Goal: Transaction & Acquisition: Purchase product/service

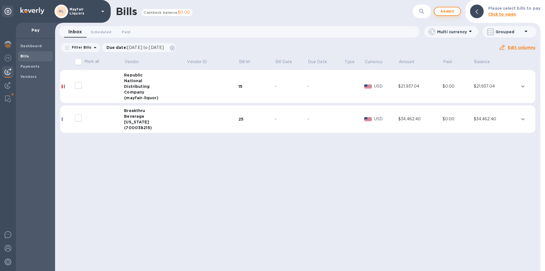
click at [450, 10] on span "Add bill" at bounding box center [447, 11] width 17 height 7
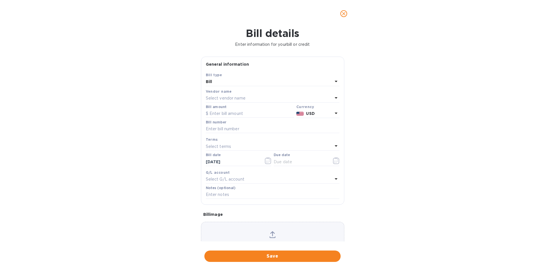
click at [223, 93] on b "Vendor name" at bounding box center [219, 91] width 26 height 4
click at [222, 96] on p "Select vendor name" at bounding box center [226, 98] width 40 height 6
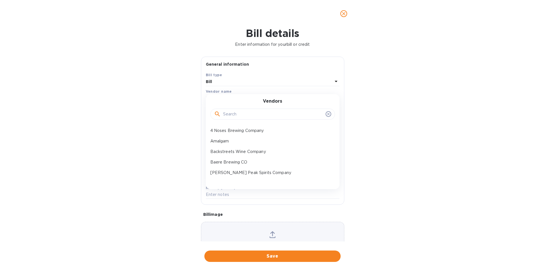
click at [231, 115] on input "text" at bounding box center [273, 114] width 100 height 9
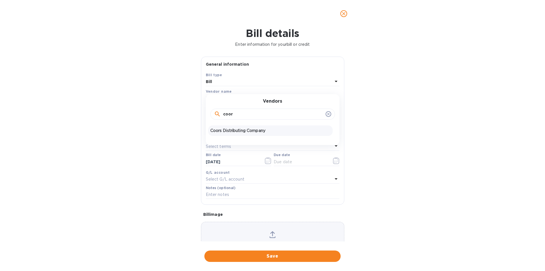
type input "coor"
click at [228, 130] on p "Coors Distributing Company" at bounding box center [270, 130] width 120 height 6
type input "[DATE]"
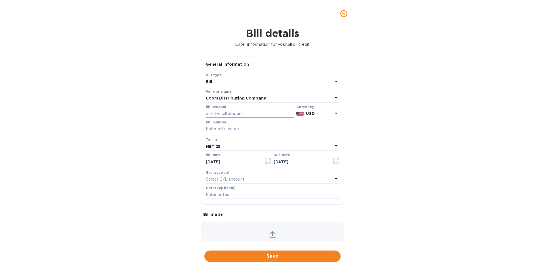
click at [231, 111] on input "text" at bounding box center [250, 113] width 88 height 9
type input "366.50"
click at [238, 131] on input "text" at bounding box center [273, 129] width 134 height 9
type input "523537"
click at [266, 160] on icon "button" at bounding box center [268, 160] width 7 height 7
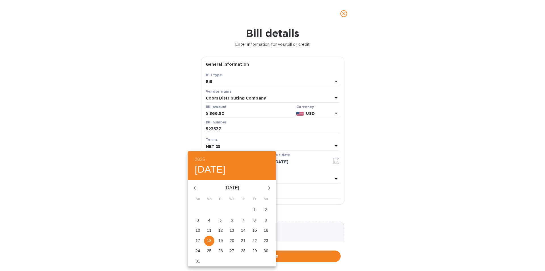
click at [233, 219] on p "6" at bounding box center [232, 220] width 2 height 6
type input "[DATE]"
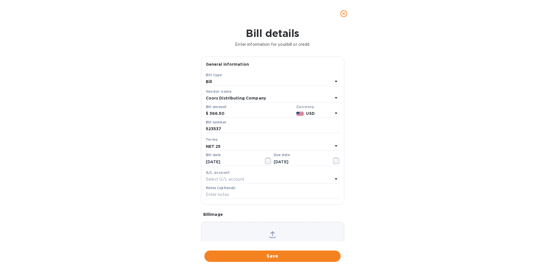
click at [231, 144] on div "NET 25" at bounding box center [269, 146] width 127 height 8
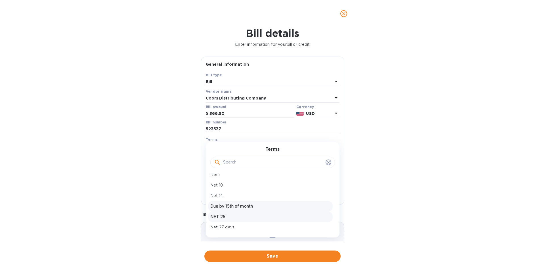
scroll to position [85, 0]
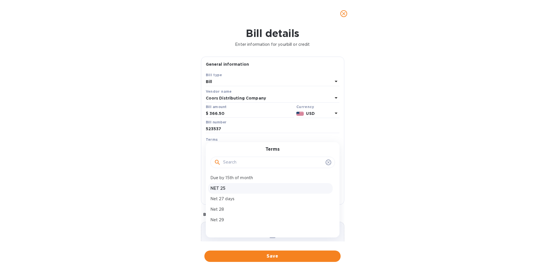
click at [223, 188] on p "NET 25" at bounding box center [270, 188] width 120 height 6
type input "[DATE]"
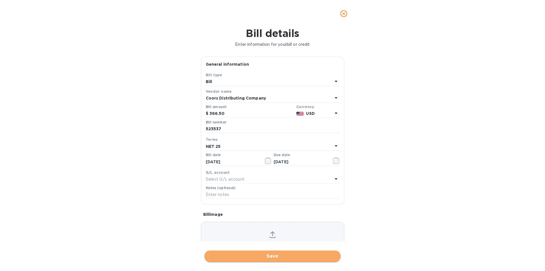
click at [290, 257] on span "Save" at bounding box center [272, 255] width 127 height 7
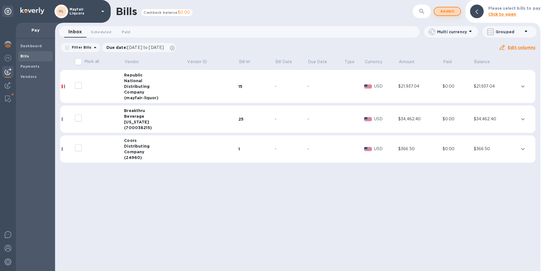
click at [449, 12] on span "Add bill" at bounding box center [447, 11] width 17 height 7
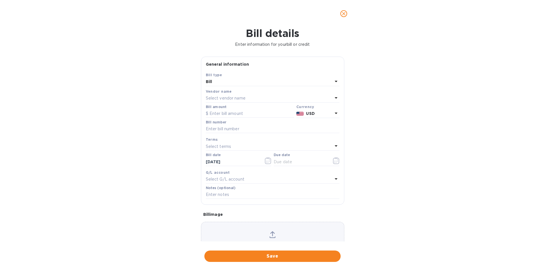
click at [260, 95] on div "Select vendor name" at bounding box center [269, 98] width 127 height 8
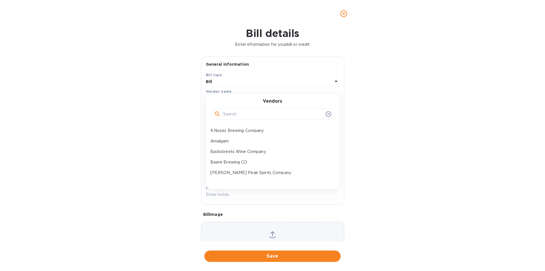
click at [252, 110] on input "text" at bounding box center [273, 114] width 100 height 9
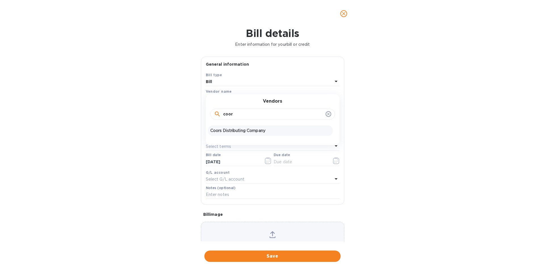
type input "coor"
click at [245, 131] on p "Coors Distributing Company" at bounding box center [270, 130] width 120 height 6
type input "[DATE]"
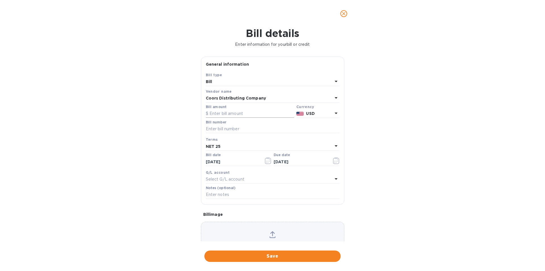
click at [242, 112] on input "text" at bounding box center [250, 113] width 88 height 9
type input "4,506.37"
click at [244, 128] on input "text" at bounding box center [273, 129] width 134 height 9
type input "523533"
click at [266, 156] on button "button" at bounding box center [268, 161] width 13 height 14
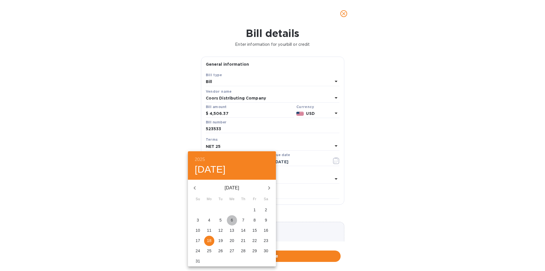
click at [233, 219] on p "6" at bounding box center [232, 220] width 2 height 6
type input "[DATE]"
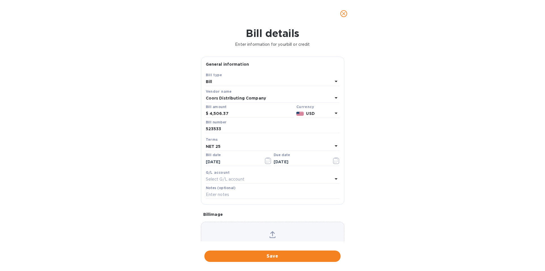
click at [245, 143] on div "NET 25" at bounding box center [269, 146] width 127 height 8
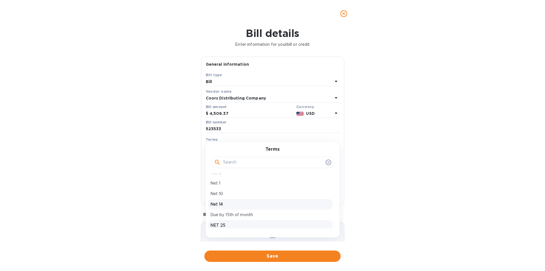
scroll to position [57, 0]
click at [223, 217] on p "NET 25" at bounding box center [270, 217] width 120 height 6
type input "[DATE]"
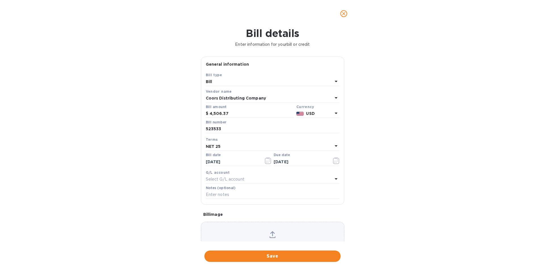
click at [272, 256] on span "Save" at bounding box center [272, 255] width 127 height 7
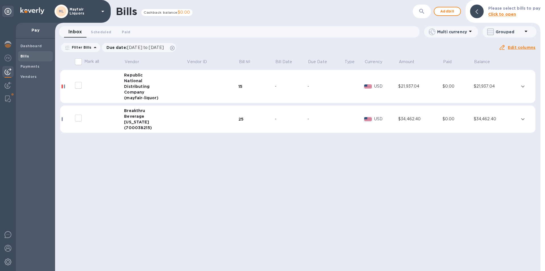
click at [176, 88] on div "Distributing" at bounding box center [155, 86] width 62 height 6
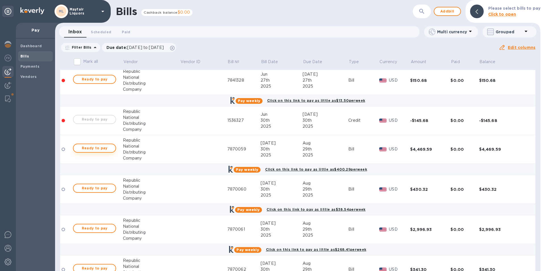
click at [99, 149] on span "Ready to pay" at bounding box center [94, 148] width 33 height 7
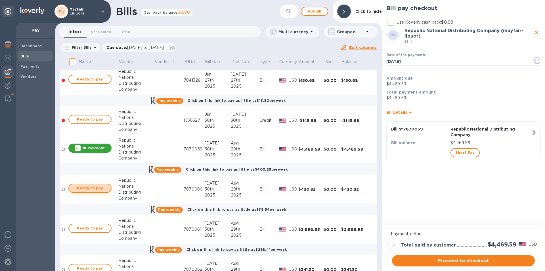
click at [95, 189] on span "Ready to pay" at bounding box center [90, 188] width 33 height 7
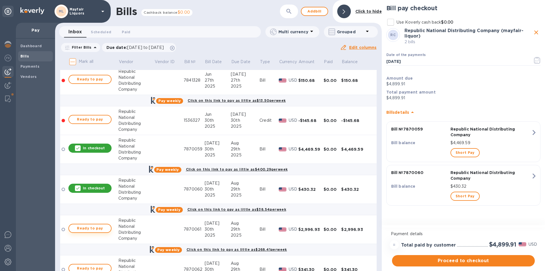
click at [96, 228] on span "Ready to pay" at bounding box center [90, 228] width 33 height 7
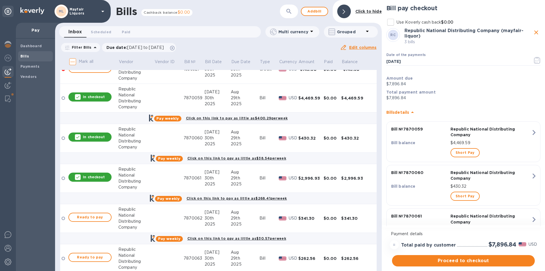
scroll to position [114, 0]
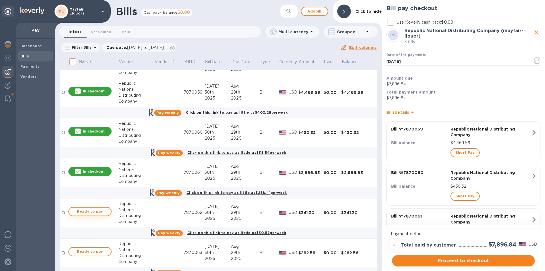
click at [102, 211] on span "Ready to pay" at bounding box center [90, 211] width 33 height 7
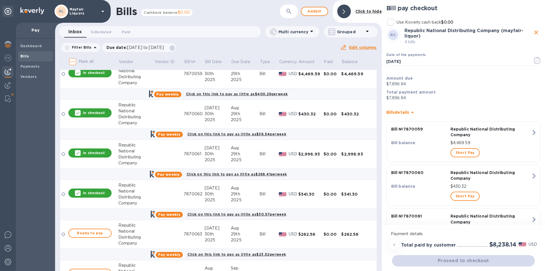
scroll to position [142, 0]
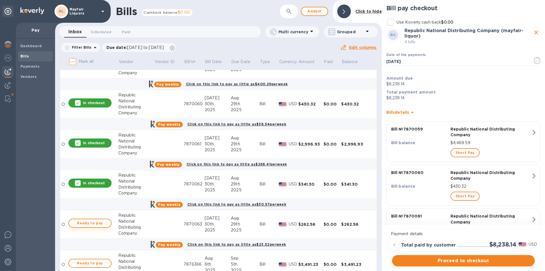
click at [101, 222] on span "Ready to pay" at bounding box center [90, 223] width 33 height 7
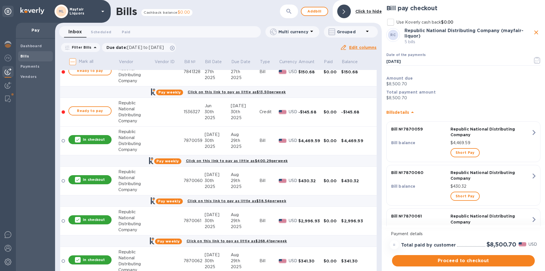
scroll to position [85, 0]
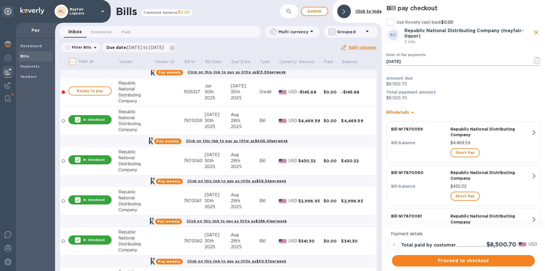
click at [535, 61] on icon "button" at bounding box center [537, 60] width 7 height 7
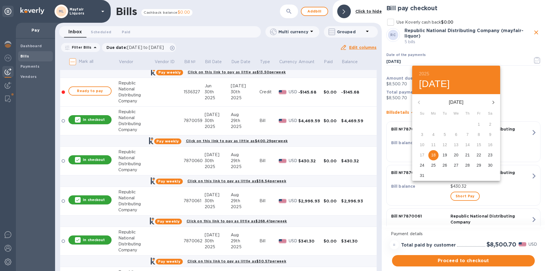
click at [450, 166] on span "26" at bounding box center [445, 165] width 10 height 6
type input "[DATE]"
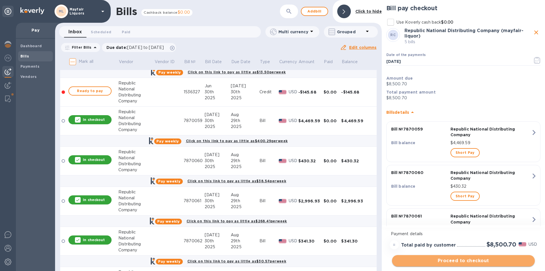
click at [445, 261] on span "Proceed to checkout" at bounding box center [464, 260] width 134 height 7
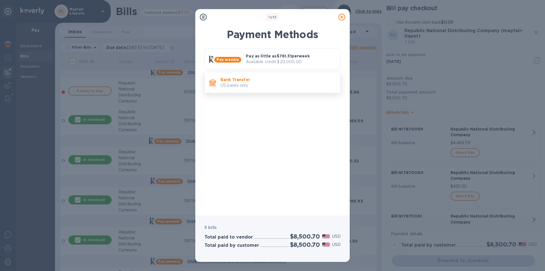
click at [246, 78] on p "Bank Transfer" at bounding box center [278, 80] width 115 height 6
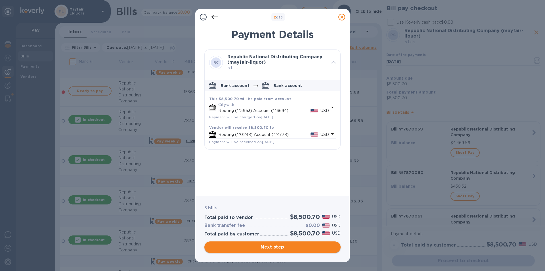
click at [277, 244] on span "Next step" at bounding box center [272, 246] width 127 height 7
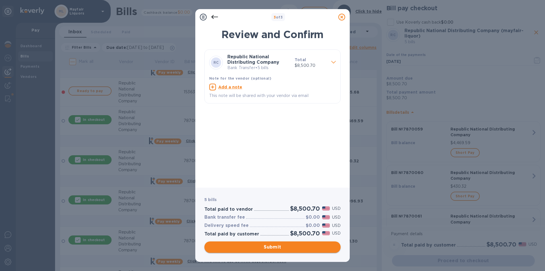
click at [277, 246] on span "Submit" at bounding box center [272, 246] width 127 height 7
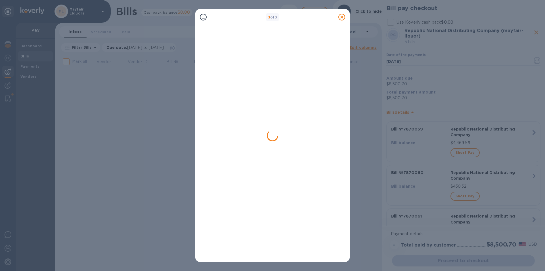
scroll to position [0, 0]
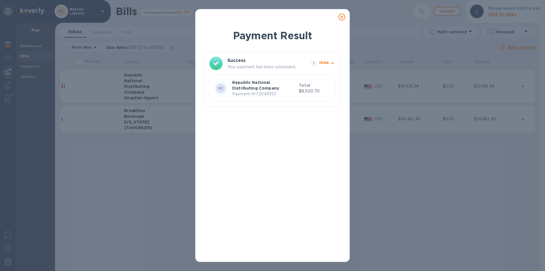
click at [342, 21] on div at bounding box center [341, 16] width 11 height 11
click at [340, 18] on icon at bounding box center [341, 17] width 7 height 7
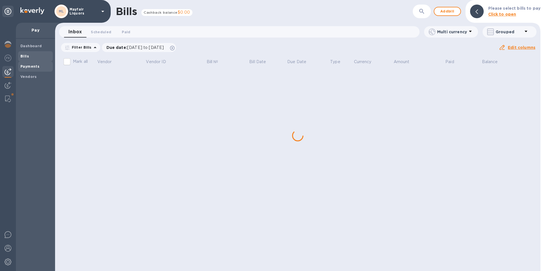
click at [24, 66] on b "Payments" at bounding box center [29, 66] width 19 height 4
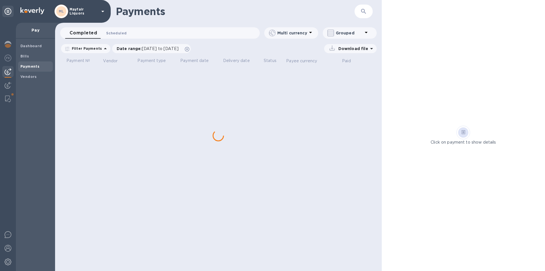
click at [112, 32] on span "Scheduled 0" at bounding box center [116, 33] width 20 height 6
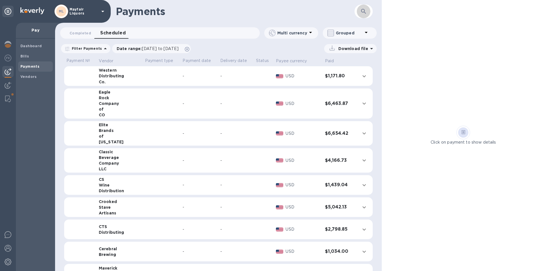
click at [368, 10] on button "button" at bounding box center [364, 12] width 14 height 14
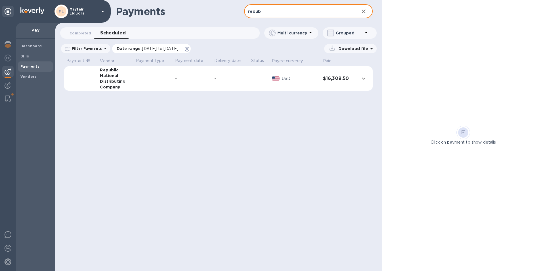
type input "repub"
click at [149, 47] on span "[DATE] to [DATE]" at bounding box center [160, 48] width 37 height 5
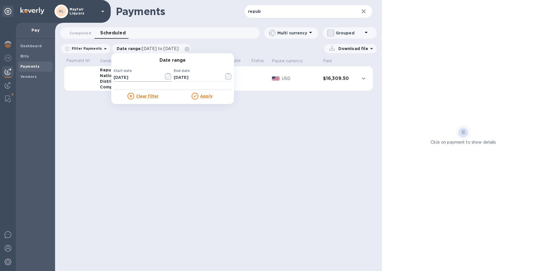
click at [167, 74] on icon "button" at bounding box center [168, 76] width 6 height 7
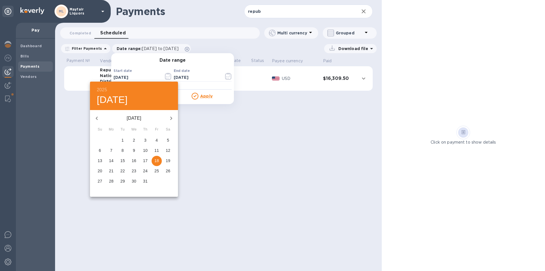
click at [173, 121] on icon "button" at bounding box center [171, 118] width 7 height 7
click at [113, 180] on p "25" at bounding box center [111, 181] width 5 height 6
type input "[DATE]"
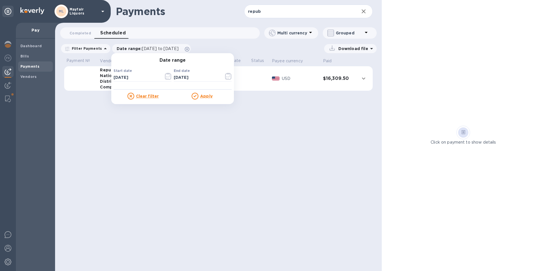
click at [204, 98] on p "Apply" at bounding box center [206, 96] width 12 height 6
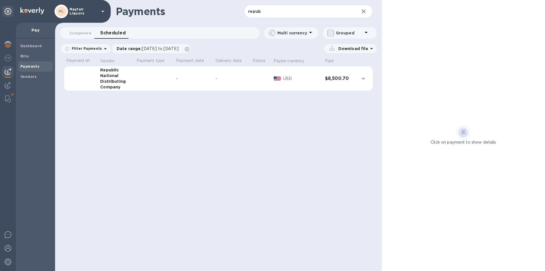
click at [352, 48] on p "Download file" at bounding box center [352, 49] width 32 height 6
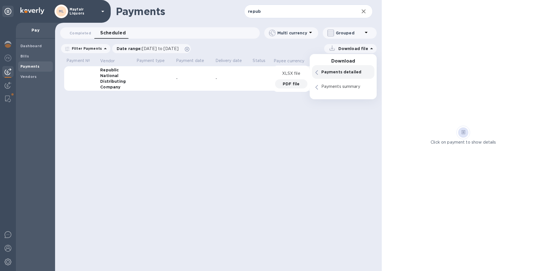
click at [296, 85] on p "PDF file" at bounding box center [291, 84] width 17 height 6
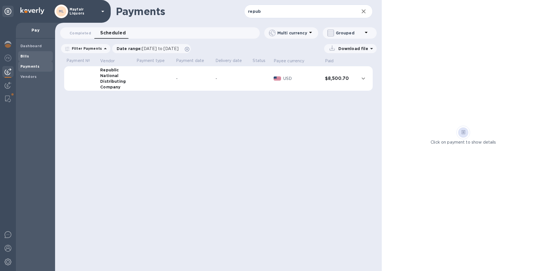
click at [34, 54] on span "Bills" at bounding box center [35, 56] width 30 height 6
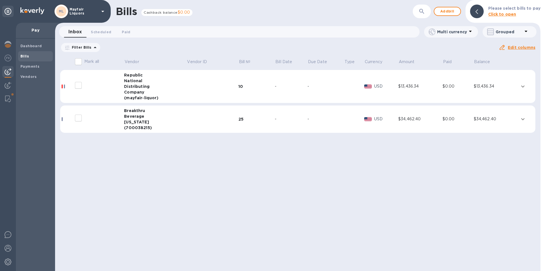
click at [164, 83] on div "National" at bounding box center [155, 81] width 62 height 6
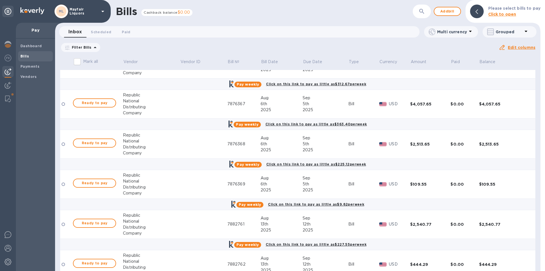
scroll to position [114, 0]
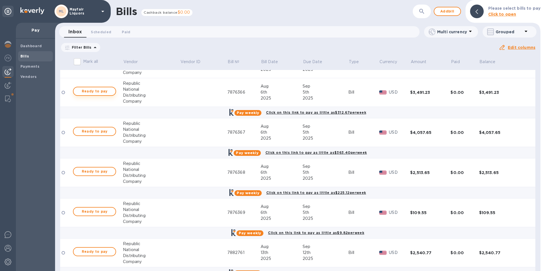
click at [103, 92] on span "Ready to pay" at bounding box center [94, 91] width 33 height 7
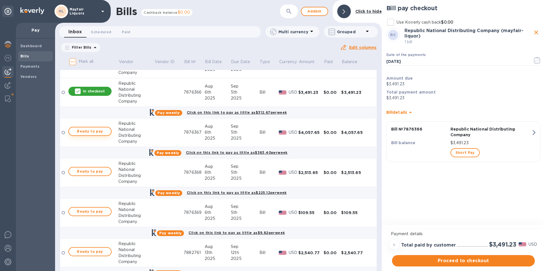
click at [101, 129] on span "Ready to pay" at bounding box center [90, 131] width 33 height 7
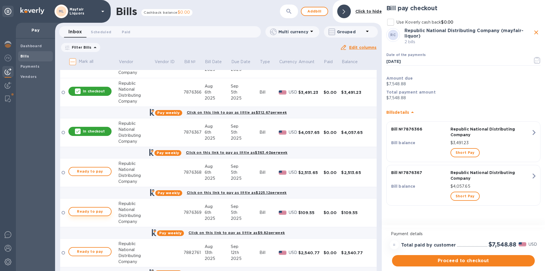
click at [101, 213] on span "Ready to pay" at bounding box center [90, 211] width 33 height 7
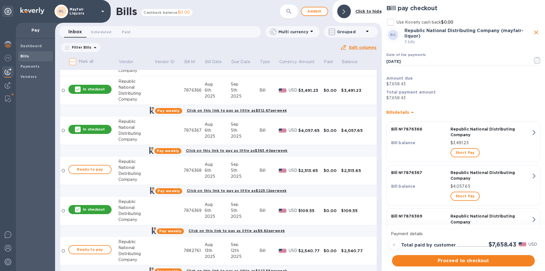
scroll to position [142, 0]
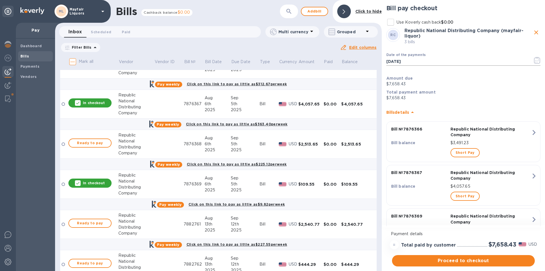
click at [539, 59] on button "button" at bounding box center [537, 60] width 13 height 14
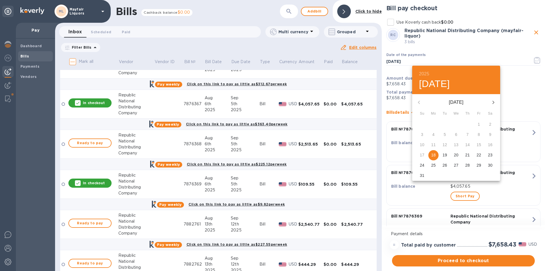
click at [494, 100] on icon "button" at bounding box center [493, 102] width 7 height 7
click at [432, 124] on p "1" at bounding box center [433, 124] width 2 height 6
type input "[DATE]"
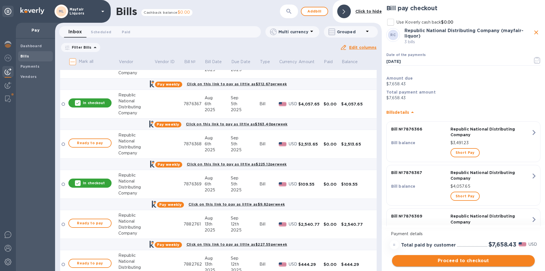
click at [431, 261] on span "Proceed to checkout" at bounding box center [464, 260] width 134 height 7
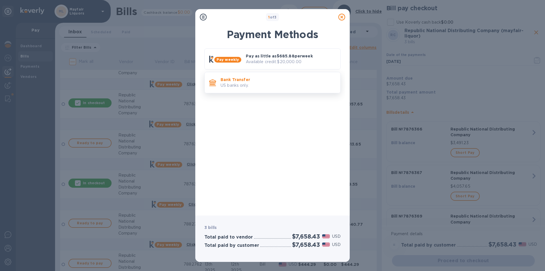
click at [245, 80] on p "Bank Transfer" at bounding box center [278, 80] width 115 height 6
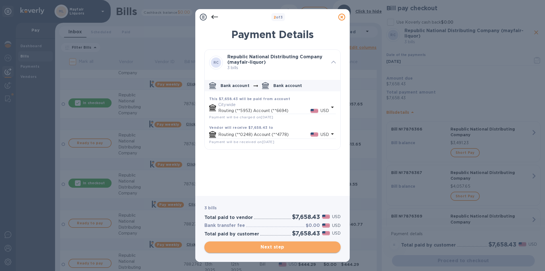
click at [272, 247] on span "Next step" at bounding box center [272, 246] width 127 height 7
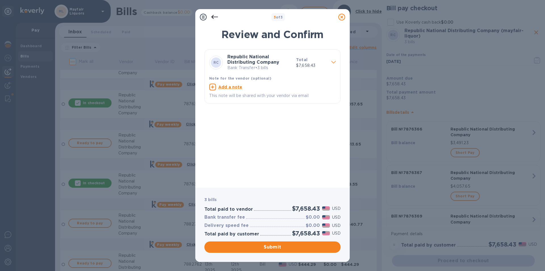
click at [273, 247] on span "Submit" at bounding box center [272, 246] width 127 height 7
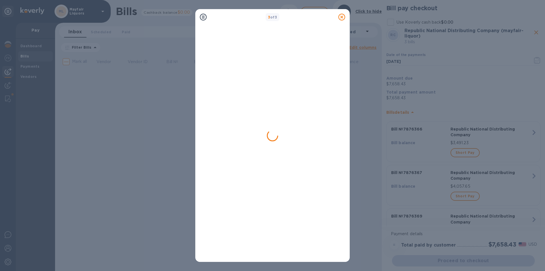
scroll to position [0, 0]
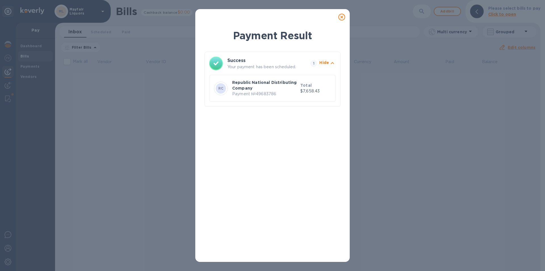
drag, startPoint x: 345, startPoint y: 16, endPoint x: 331, endPoint y: 21, distance: 15.4
click at [345, 16] on div at bounding box center [341, 16] width 11 height 11
click at [344, 16] on icon at bounding box center [341, 17] width 7 height 7
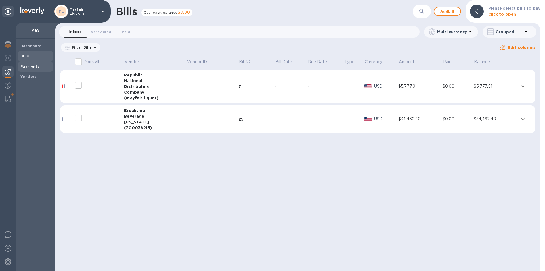
click at [28, 66] on b "Payments" at bounding box center [29, 66] width 19 height 4
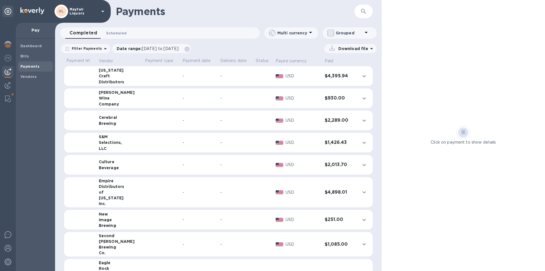
click at [110, 34] on span "Scheduled 0" at bounding box center [116, 33] width 20 height 6
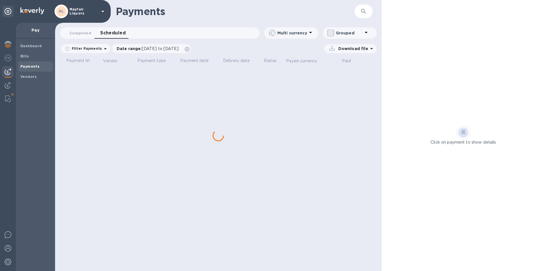
drag, startPoint x: 361, startPoint y: 12, endPoint x: 358, endPoint y: 9, distance: 4.8
click at [362, 11] on icon "button" at bounding box center [363, 11] width 7 height 7
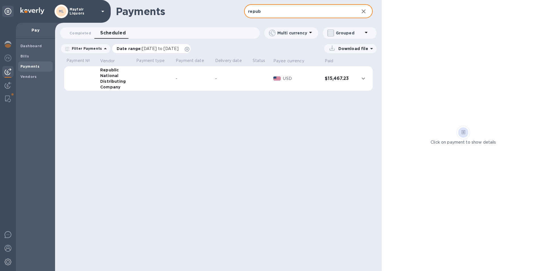
type input "repub"
click at [144, 48] on span "[DATE] to [DATE]" at bounding box center [160, 48] width 37 height 5
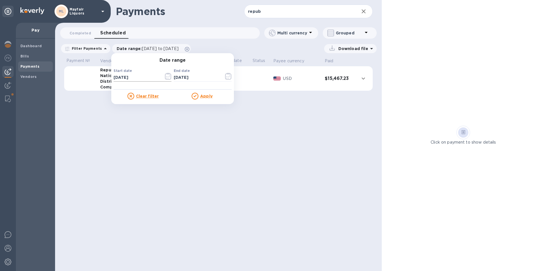
click at [166, 74] on icon "button" at bounding box center [168, 76] width 7 height 7
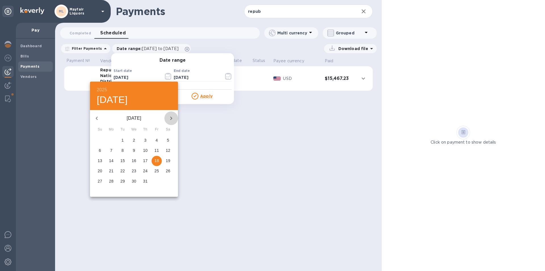
click at [171, 118] on icon "button" at bounding box center [171, 118] width 7 height 7
click at [157, 179] on p "29" at bounding box center [156, 181] width 5 height 6
type input "[DATE]"
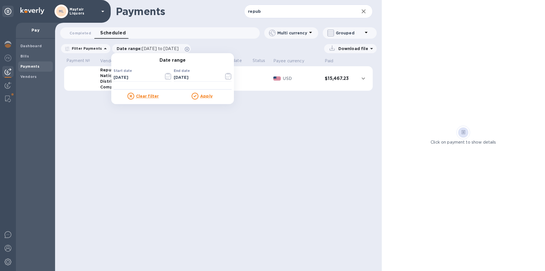
click at [202, 94] on u "Apply" at bounding box center [206, 96] width 12 height 5
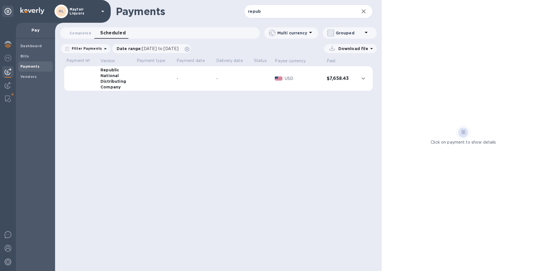
click at [366, 47] on p "Download file" at bounding box center [352, 49] width 32 height 6
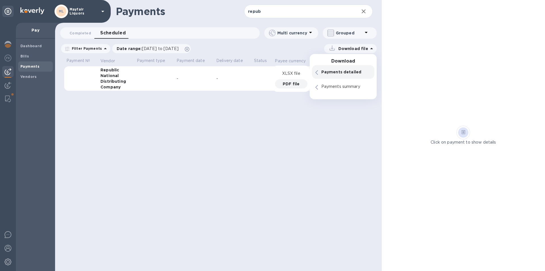
click at [298, 83] on p "PDF file" at bounding box center [291, 84] width 17 height 6
click at [31, 56] on span "Bills" at bounding box center [35, 56] width 30 height 6
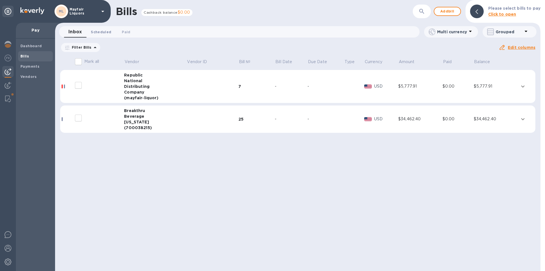
click at [102, 31] on span "Scheduled 0" at bounding box center [101, 32] width 20 height 6
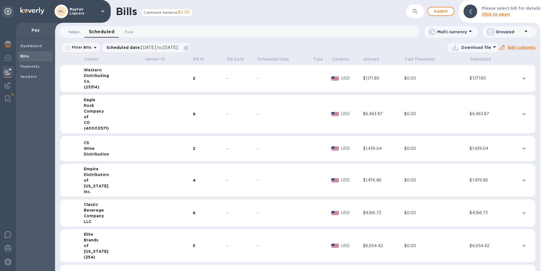
click at [75, 32] on span "Inbox 0" at bounding box center [74, 32] width 11 height 6
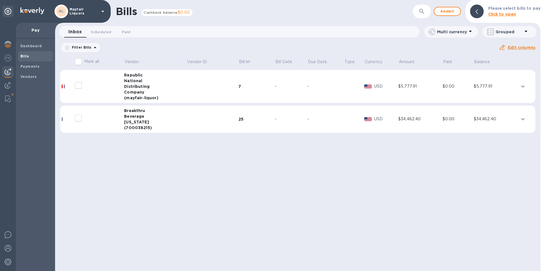
click at [144, 91] on div "Company" at bounding box center [155, 92] width 62 height 6
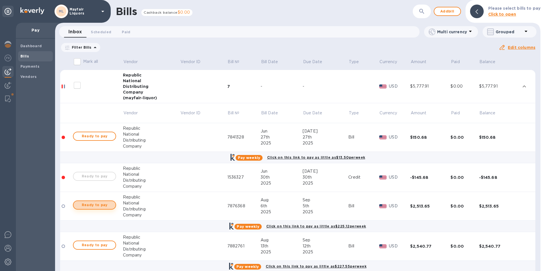
click at [95, 204] on span "Ready to pay" at bounding box center [94, 204] width 33 height 7
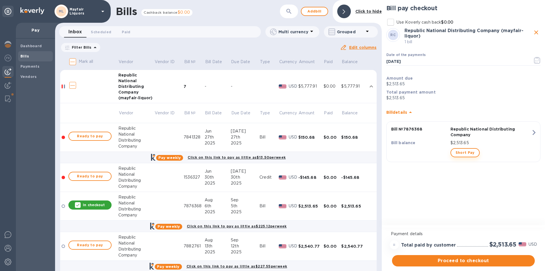
click at [468, 154] on span "Short Pay" at bounding box center [465, 152] width 19 height 7
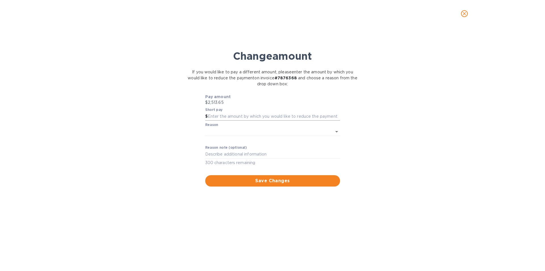
click at [223, 115] on input "text" at bounding box center [274, 116] width 132 height 9
type input "557.10"
click at [216, 132] on body "ML Mayfair Liquors Pay Dashboard Bills Payments Vendors Bills Cashback balance …" at bounding box center [272, 135] width 545 height 271
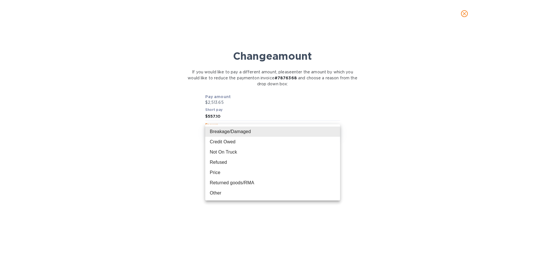
click at [226, 153] on li "Not On Truck" at bounding box center [272, 152] width 135 height 10
type input "NotOnTruck"
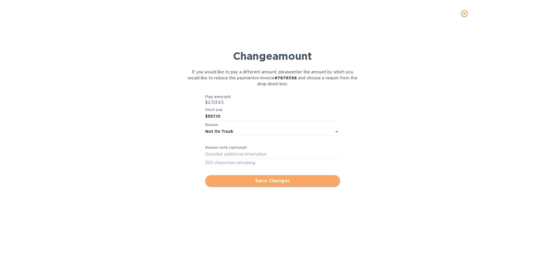
click at [260, 181] on span "Save Changes" at bounding box center [273, 180] width 126 height 7
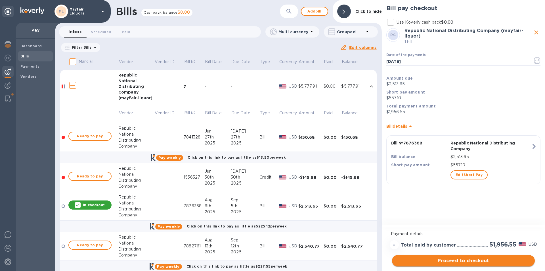
click at [429, 261] on span "Proceed to checkout" at bounding box center [464, 260] width 134 height 7
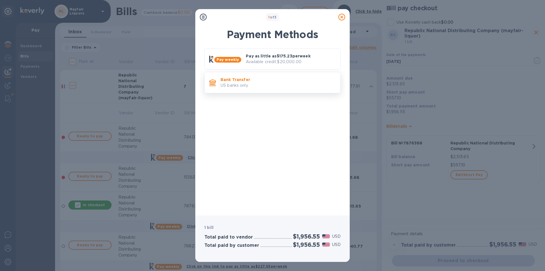
click at [245, 89] on div "Bank Transfer US banks only." at bounding box center [278, 82] width 120 height 16
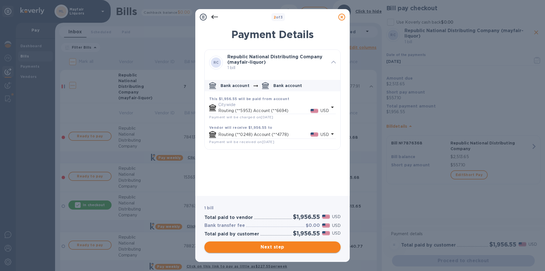
click at [274, 245] on span "Next step" at bounding box center [272, 246] width 127 height 7
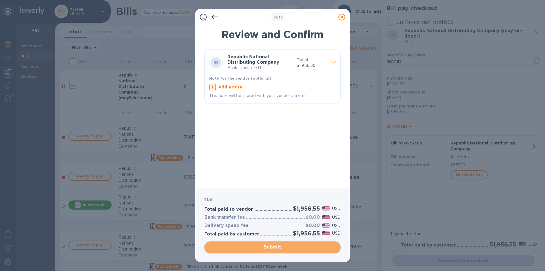
click at [291, 249] on span "Submit" at bounding box center [272, 246] width 127 height 7
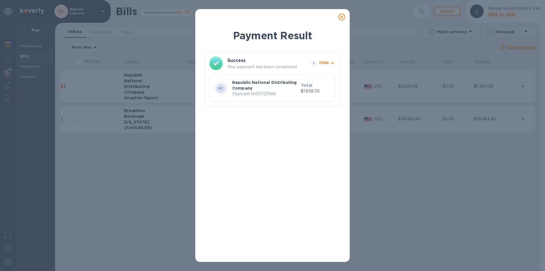
click at [342, 16] on icon at bounding box center [341, 17] width 7 height 7
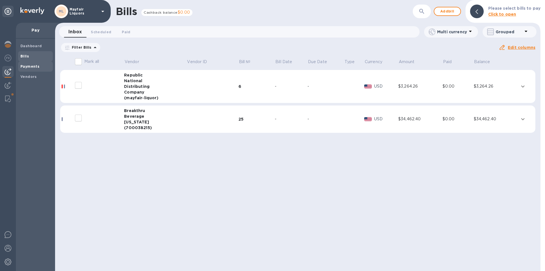
click at [31, 67] on b "Payments" at bounding box center [29, 66] width 19 height 4
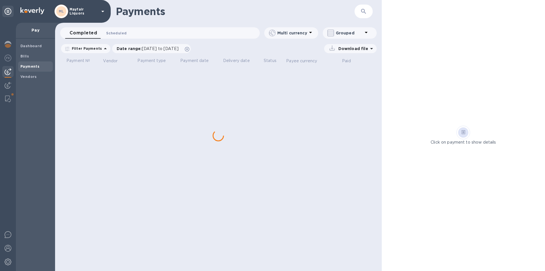
click at [112, 31] on span "Scheduled 0" at bounding box center [116, 33] width 20 height 6
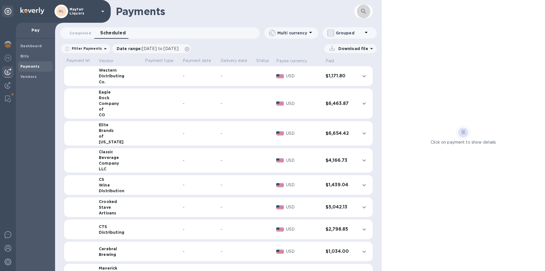
click at [366, 11] on icon "button" at bounding box center [363, 11] width 7 height 7
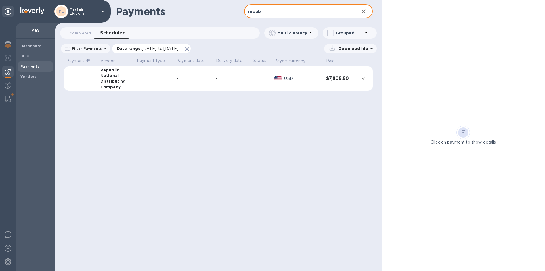
type input "repub"
click at [151, 48] on span "[DATE] to [DATE]" at bounding box center [160, 48] width 37 height 5
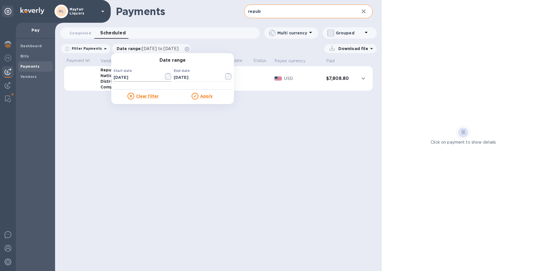
click at [168, 78] on icon "button" at bounding box center [168, 78] width 1 height 1
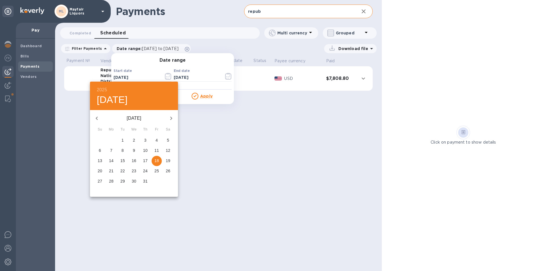
click at [172, 115] on icon "button" at bounding box center [171, 118] width 7 height 7
click at [168, 180] on p "30" at bounding box center [168, 181] width 5 height 6
type input "[DATE]"
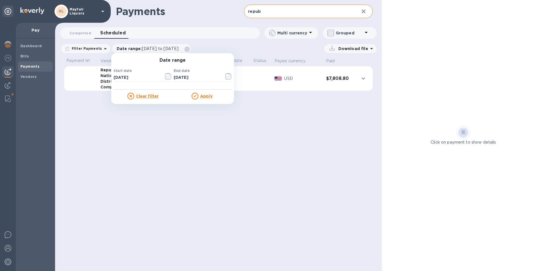
click at [206, 98] on u "Apply" at bounding box center [206, 96] width 12 height 5
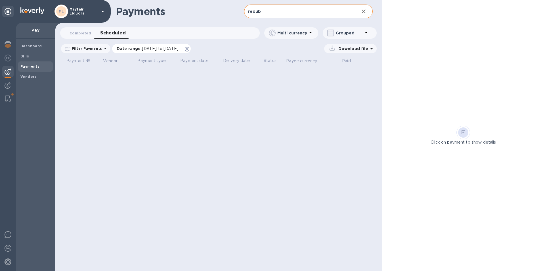
click at [151, 49] on span "[DATE] to [DATE]" at bounding box center [160, 48] width 37 height 5
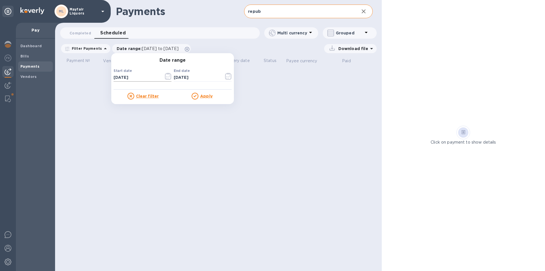
click at [165, 78] on icon "button" at bounding box center [168, 76] width 7 height 7
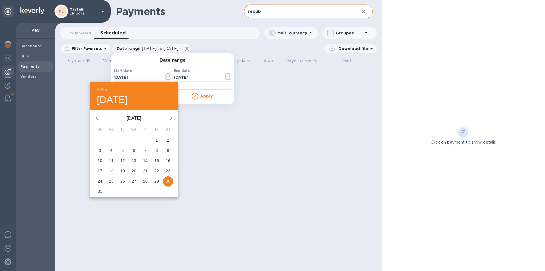
click at [121, 180] on p "26" at bounding box center [122, 181] width 5 height 6
type input "[DATE]"
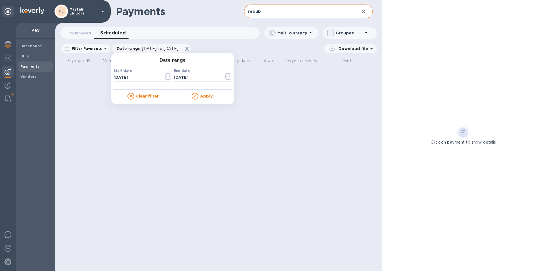
click at [206, 96] on u "Apply" at bounding box center [206, 96] width 12 height 5
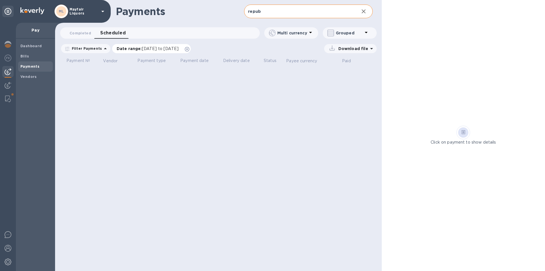
click at [151, 48] on span "[DATE] to [DATE]" at bounding box center [160, 48] width 37 height 5
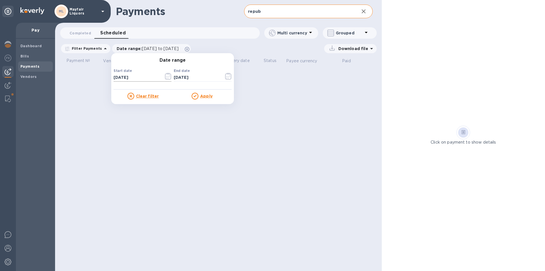
click at [168, 78] on icon "button" at bounding box center [168, 78] width 1 height 1
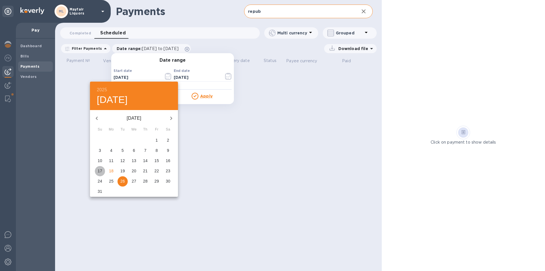
click at [99, 169] on p "17" at bounding box center [100, 171] width 5 height 6
type input "[DATE]"
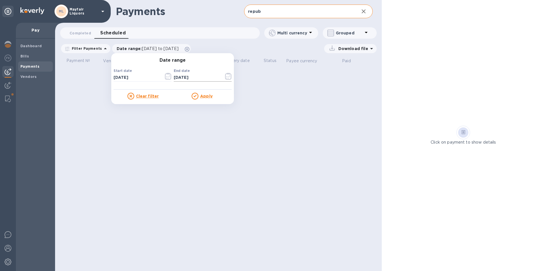
click at [225, 76] on icon "button" at bounding box center [228, 76] width 6 height 7
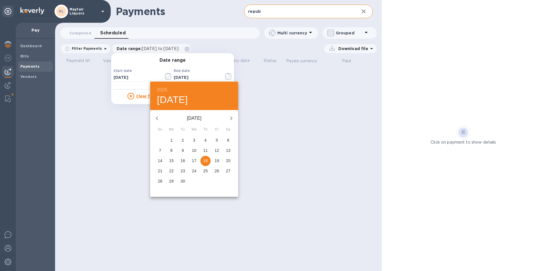
click at [158, 120] on icon "button" at bounding box center [157, 118] width 7 height 7
click at [172, 170] on p "18" at bounding box center [171, 171] width 5 height 6
type input "[DATE]"
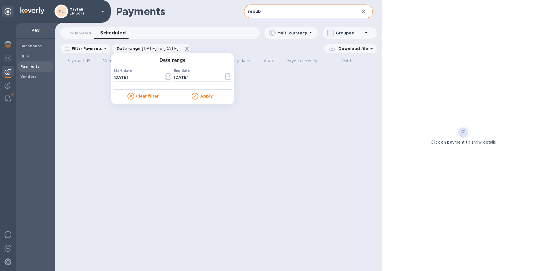
click at [202, 95] on u "Apply" at bounding box center [206, 96] width 12 height 5
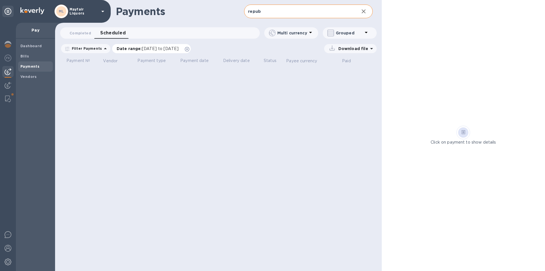
click at [189, 48] on icon at bounding box center [187, 49] width 5 height 5
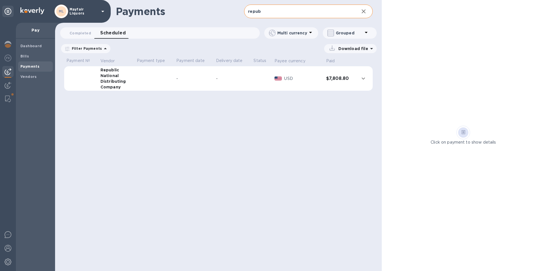
click at [135, 91] on td at bounding box center [155, 78] width 40 height 25
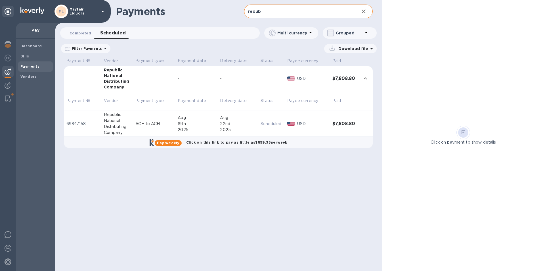
click at [82, 29] on button "Completed 0" at bounding box center [80, 32] width 31 height 11
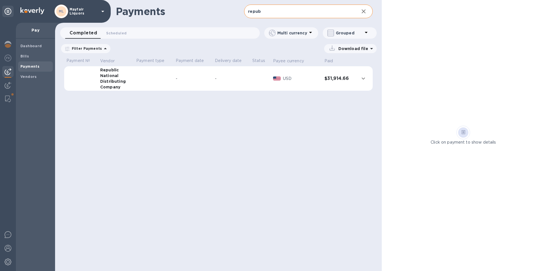
click at [175, 92] on table "Payment № Vendor Payment type Payment date Delivery date Status Payee currency …" at bounding box center [218, 76] width 309 height 40
click at [171, 83] on td at bounding box center [153, 78] width 39 height 25
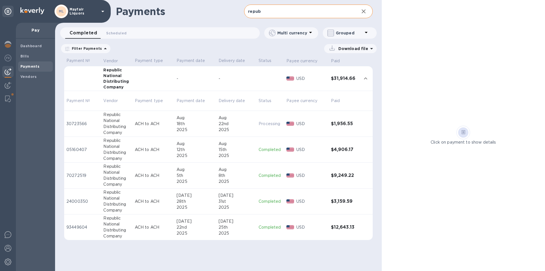
click at [0, 0] on span "[DATE] to [DATE]" at bounding box center [0, 0] width 0 height 0
click at [0, 0] on icon "button" at bounding box center [0, 0] width 0 height 0
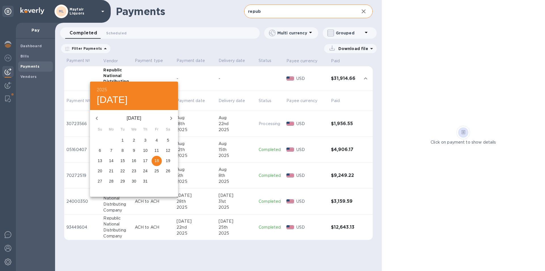
click at [170, 118] on icon "button" at bounding box center [171, 118] width 7 height 7
click at [100, 169] on p "17" at bounding box center [100, 171] width 5 height 6
type input "[DATE]"
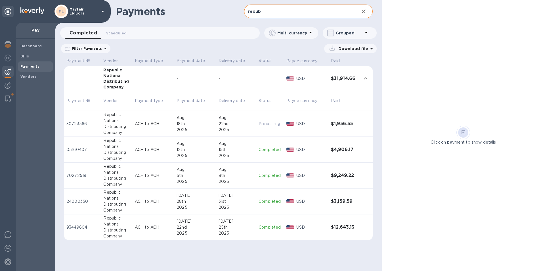
click at [0, 0] on u "Apply" at bounding box center [0, 0] width 0 height 0
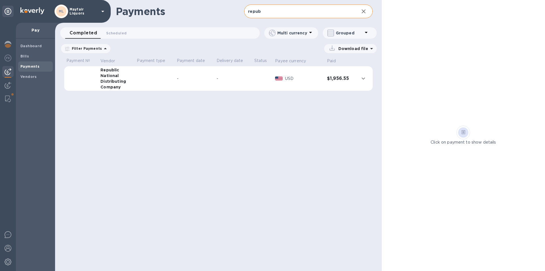
click at [347, 50] on p "Download file" at bounding box center [352, 49] width 32 height 6
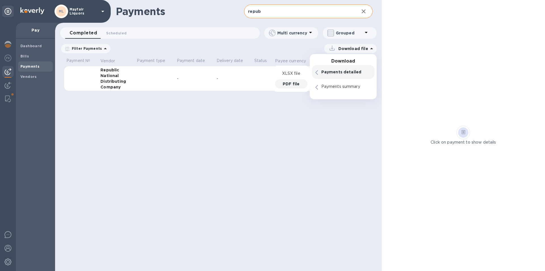
click at [292, 84] on p "PDF file" at bounding box center [291, 84] width 17 height 6
click at [12, 101] on div at bounding box center [8, 98] width 10 height 11
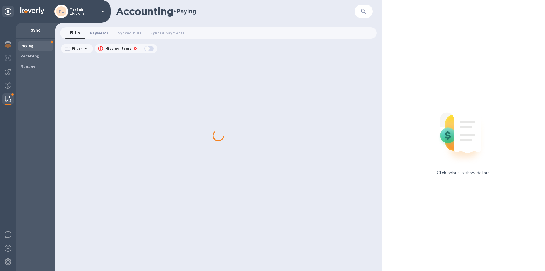
click at [93, 35] on span "Payments 0" at bounding box center [99, 33] width 19 height 6
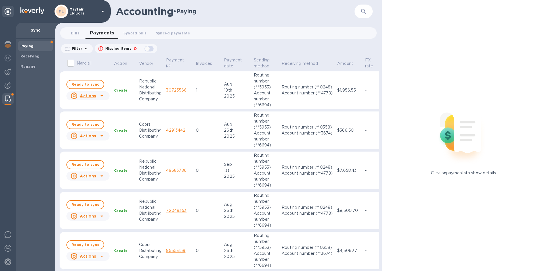
click at [71, 62] on input "Mark all" at bounding box center [71, 63] width 12 height 12
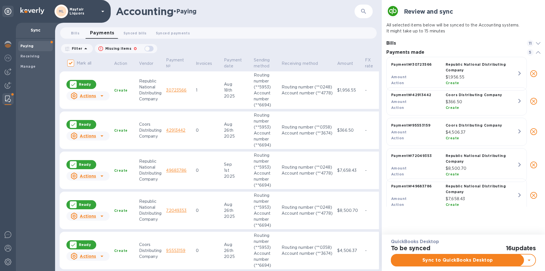
scroll to position [149, 154]
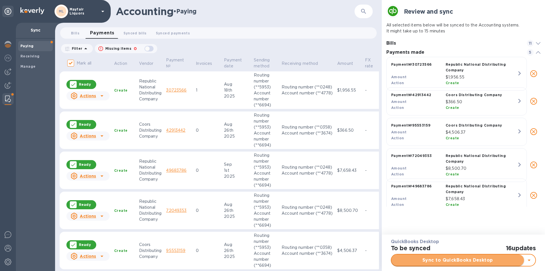
click at [452, 259] on span "Sync to QuickBooks Desktop" at bounding box center [458, 259] width 124 height 7
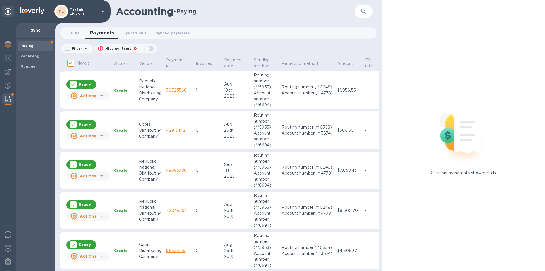
checkbox input "false"
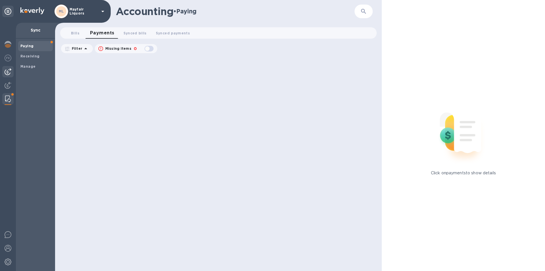
click at [11, 75] on div at bounding box center [7, 71] width 11 height 11
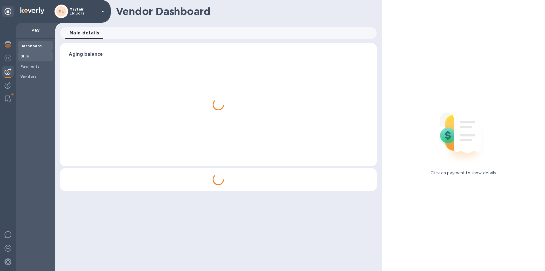
click at [28, 57] on span "Bills" at bounding box center [35, 56] width 30 height 6
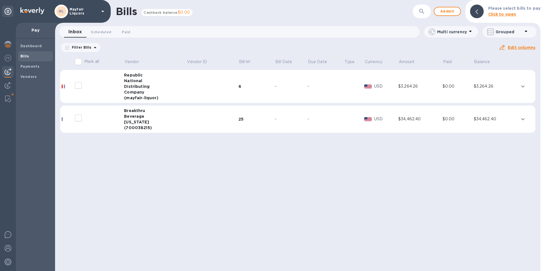
click at [148, 118] on div "Beverage" at bounding box center [155, 116] width 62 height 6
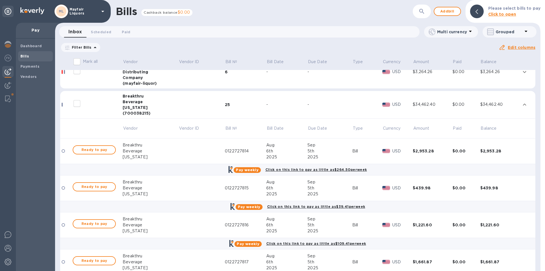
scroll to position [28, 0]
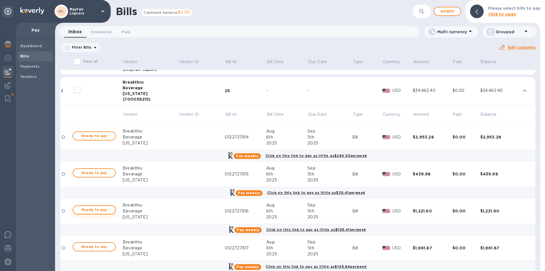
click at [99, 209] on span "Ready to pay" at bounding box center [94, 209] width 33 height 7
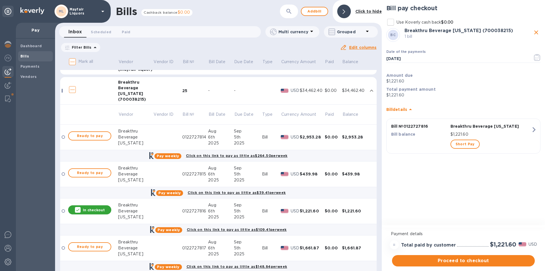
click at [99, 135] on span "Ready to pay" at bounding box center [89, 135] width 33 height 7
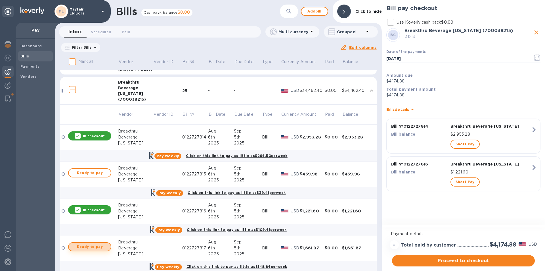
click at [99, 248] on span "Ready to pay" at bounding box center [89, 246] width 33 height 7
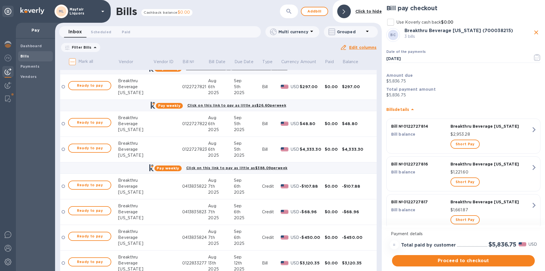
scroll to position [341, 0]
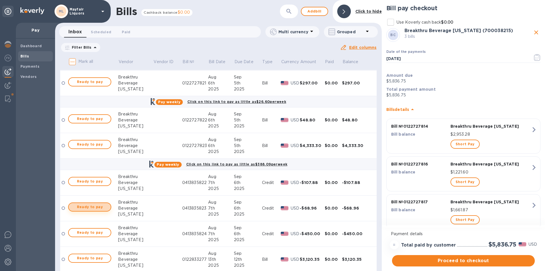
click at [102, 208] on span "Ready to pay" at bounding box center [89, 206] width 33 height 7
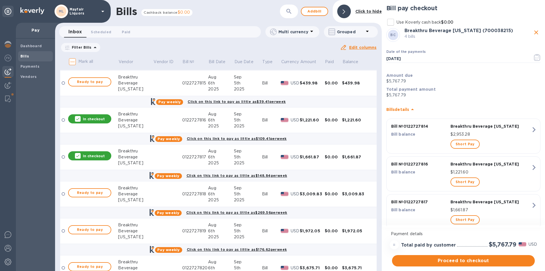
scroll to position [85, 0]
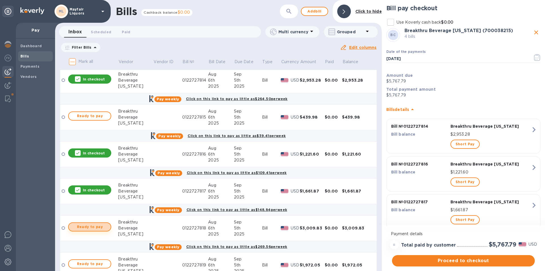
click at [89, 224] on span "Ready to pay" at bounding box center [89, 226] width 33 height 7
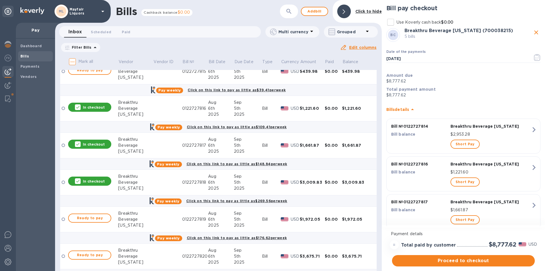
scroll to position [142, 0]
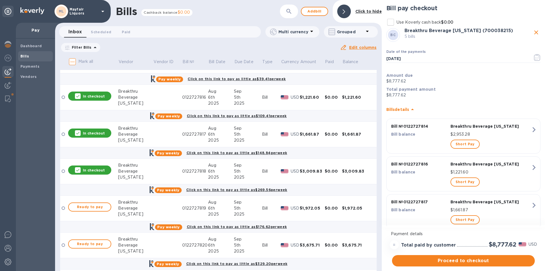
click at [102, 213] on div at bounding box center [89, 213] width 45 height 2
drag, startPoint x: 102, startPoint y: 205, endPoint x: 149, endPoint y: 194, distance: 49.0
click at [102, 205] on span "Ready to pay" at bounding box center [89, 206] width 33 height 7
click at [100, 244] on span "Ready to pay" at bounding box center [89, 243] width 33 height 7
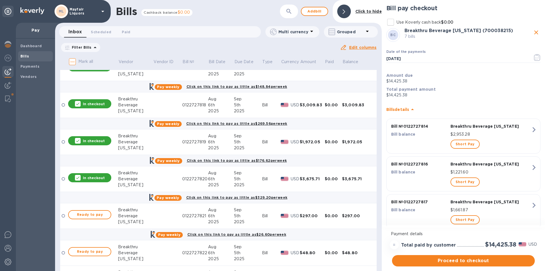
scroll to position [227, 0]
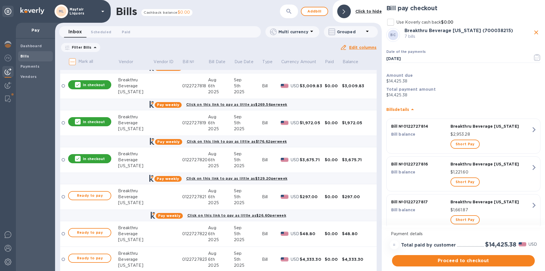
drag, startPoint x: 98, startPoint y: 195, endPoint x: 96, endPoint y: 209, distance: 14.3
click at [98, 195] on span "Ready to pay" at bounding box center [89, 195] width 33 height 7
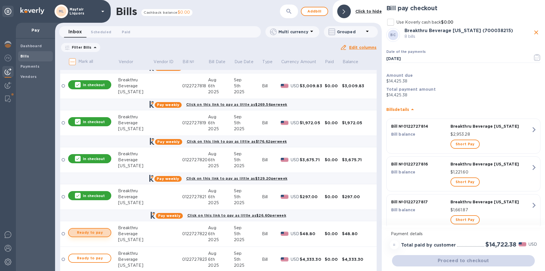
click at [94, 231] on span "Ready to pay" at bounding box center [89, 232] width 33 height 7
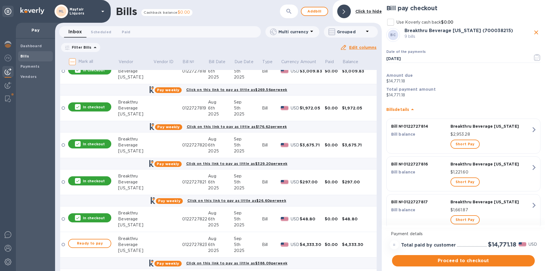
scroll to position [256, 0]
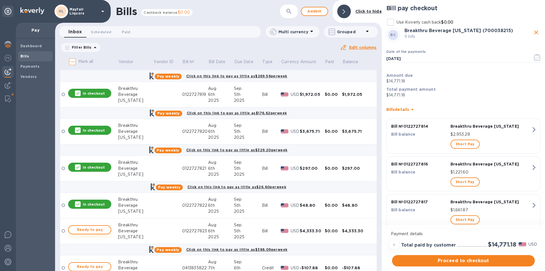
click at [96, 229] on span "Ready to pay" at bounding box center [89, 229] width 33 height 7
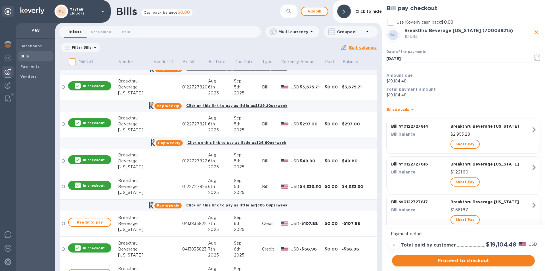
scroll to position [341, 0]
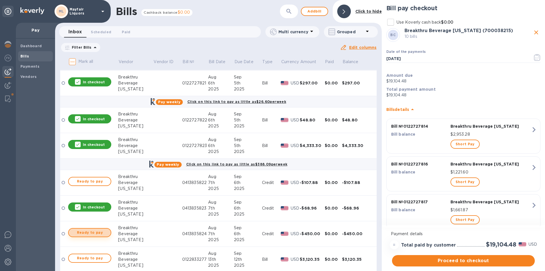
click at [99, 233] on span "Ready to pay" at bounding box center [89, 232] width 33 height 7
click at [95, 179] on span "Ready to pay" at bounding box center [89, 181] width 33 height 7
click at [93, 178] on div "In checkout" at bounding box center [89, 181] width 43 height 9
click at [89, 180] on span "Ready to pay" at bounding box center [89, 181] width 33 height 7
click at [421, 261] on span "Proceed to checkout" at bounding box center [464, 260] width 134 height 7
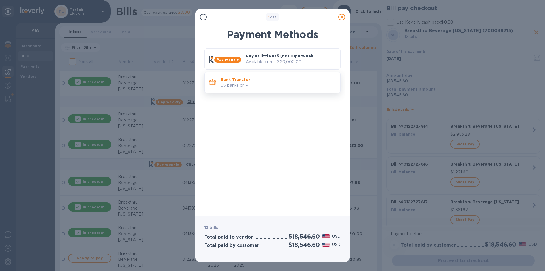
click at [255, 81] on p "Bank Transfer" at bounding box center [278, 80] width 115 height 6
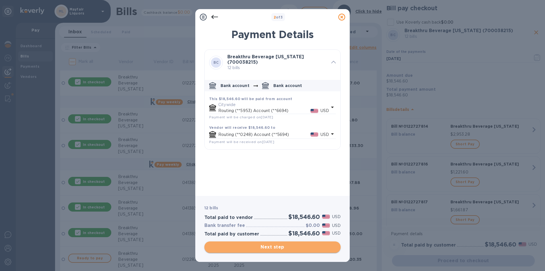
click at [300, 251] on button "Next step" at bounding box center [272, 246] width 136 height 11
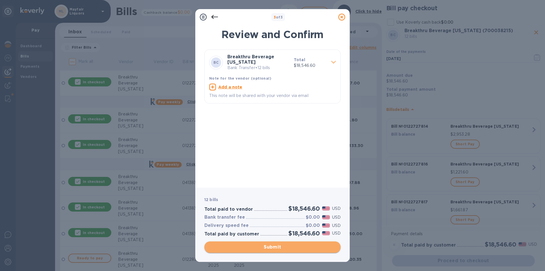
click at [290, 246] on span "Submit" at bounding box center [272, 246] width 127 height 7
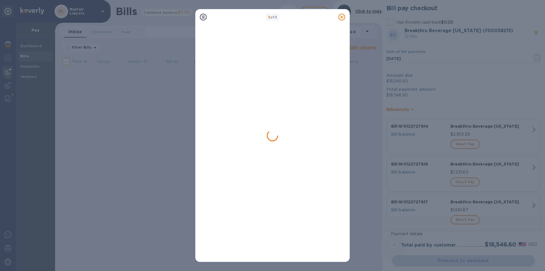
scroll to position [0, 0]
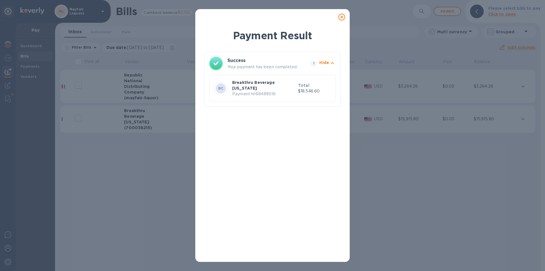
click at [343, 16] on icon at bounding box center [341, 17] width 7 height 7
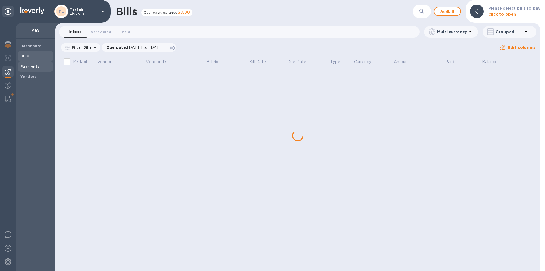
click at [25, 64] on span "Payments" at bounding box center [29, 67] width 19 height 6
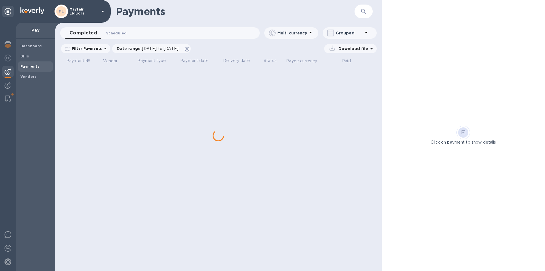
click at [114, 34] on span "Scheduled 0" at bounding box center [116, 33] width 20 height 6
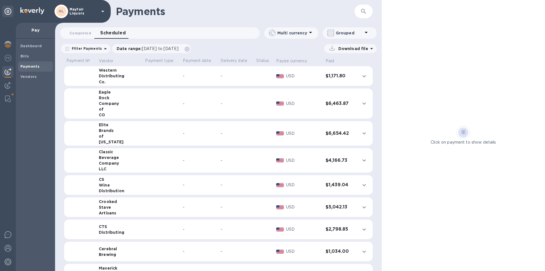
click at [360, 14] on button "button" at bounding box center [364, 12] width 14 height 14
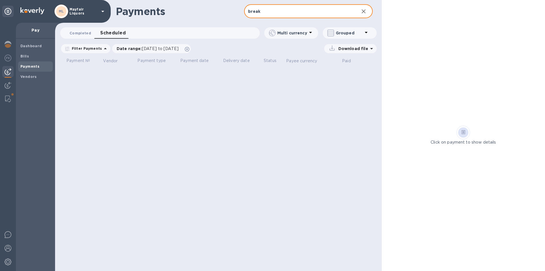
type input "break"
click at [82, 34] on span "Completed 0" at bounding box center [81, 33] width 22 height 6
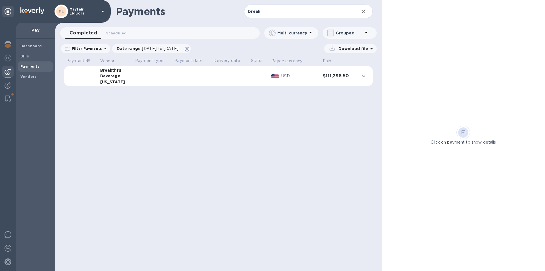
click at [141, 75] on td at bounding box center [152, 76] width 39 height 20
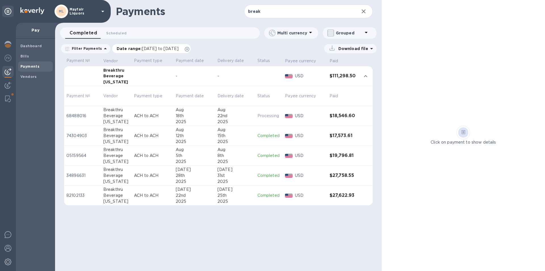
click at [149, 49] on span "[DATE] to [DATE]" at bounding box center [160, 48] width 37 height 5
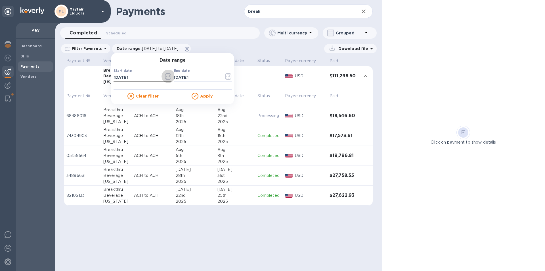
click at [166, 74] on icon "button" at bounding box center [168, 76] width 7 height 7
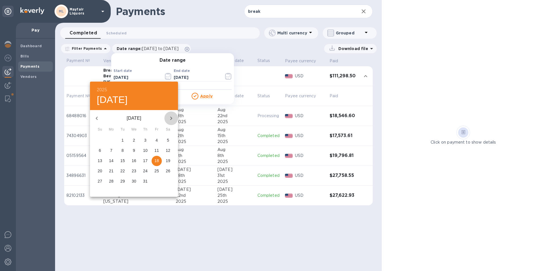
click at [169, 119] on icon "button" at bounding box center [171, 118] width 7 height 7
click at [100, 170] on p "17" at bounding box center [100, 171] width 5 height 6
type input "[DATE]"
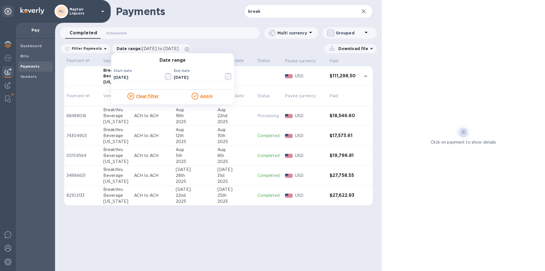
click at [198, 97] on div "Apply" at bounding box center [202, 96] width 59 height 7
click at [205, 96] on u "Apply" at bounding box center [206, 96] width 12 height 5
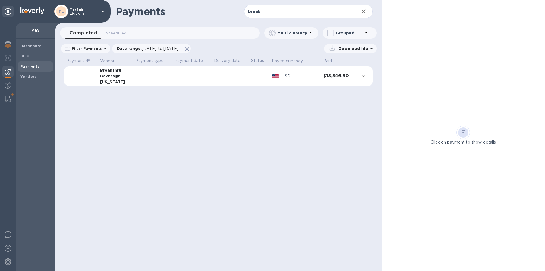
click at [356, 47] on p "Download file" at bounding box center [352, 49] width 32 height 6
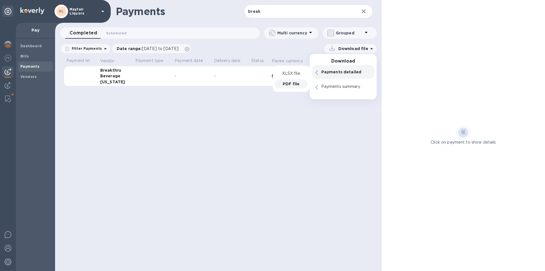
click at [290, 86] on p "PDF file" at bounding box center [291, 84] width 17 height 6
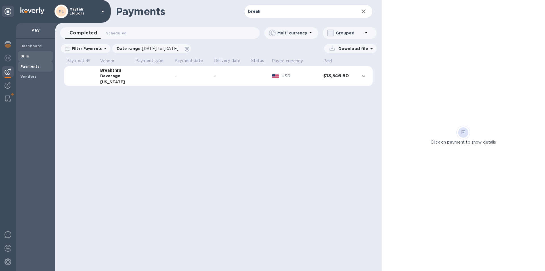
click at [20, 56] on div "Bills" at bounding box center [35, 56] width 35 height 10
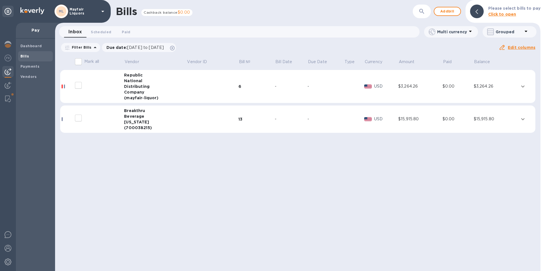
click at [137, 116] on div "Beverage" at bounding box center [155, 116] width 62 height 6
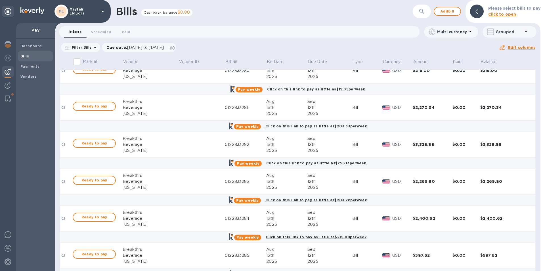
scroll to position [256, 0]
